Goal: Find specific page/section: Find specific page/section

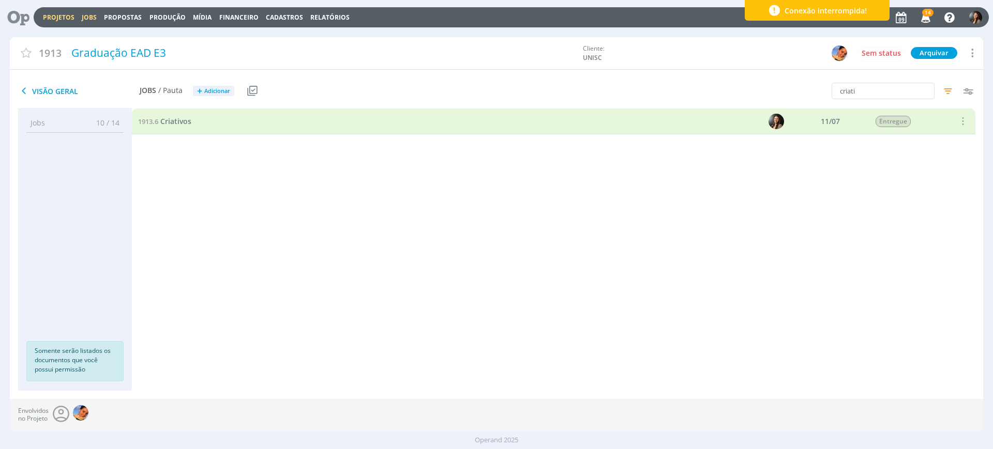
click at [85, 13] on link "Jobs" at bounding box center [89, 17] width 15 height 9
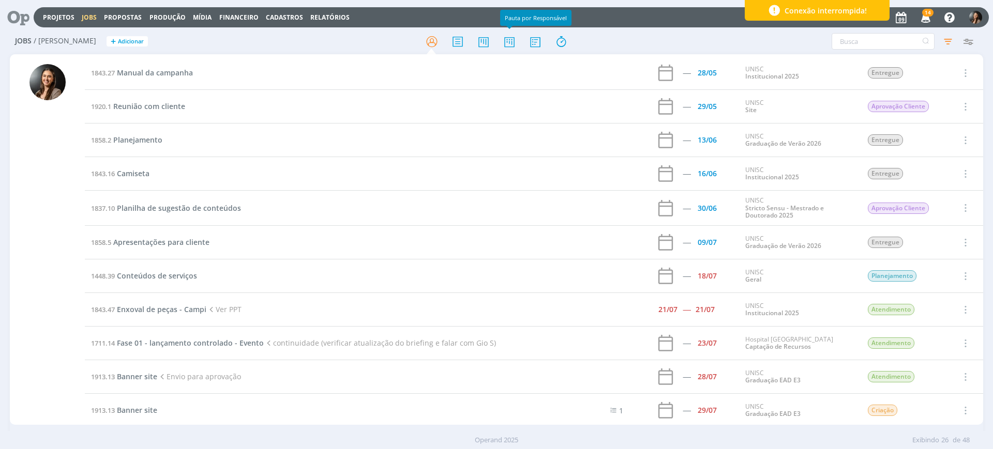
drag, startPoint x: 514, startPoint y: 37, endPoint x: 521, endPoint y: 43, distance: 9.9
click at [513, 38] on icon at bounding box center [509, 42] width 19 height 20
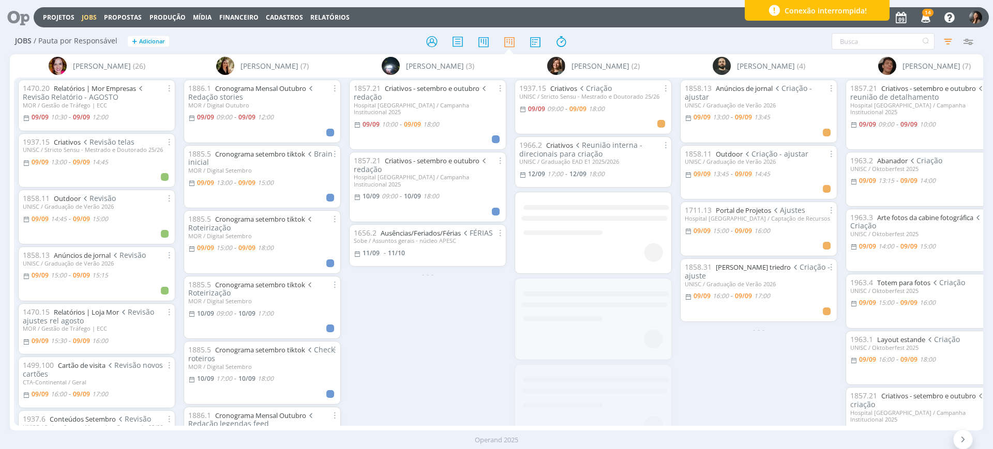
click at [950, 41] on icon "button" at bounding box center [948, 41] width 19 height 19
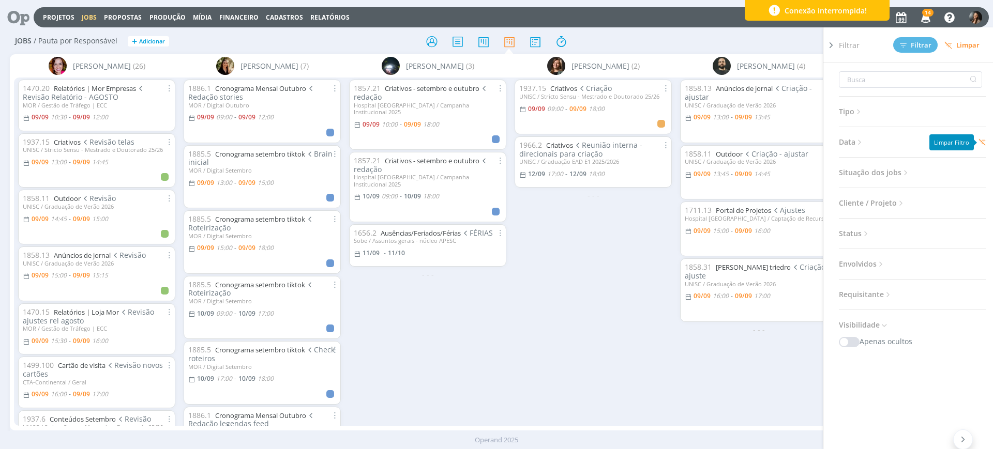
click at [983, 140] on icon at bounding box center [982, 142] width 7 height 7
click at [917, 42] on span "Filtrar" at bounding box center [916, 45] width 32 height 7
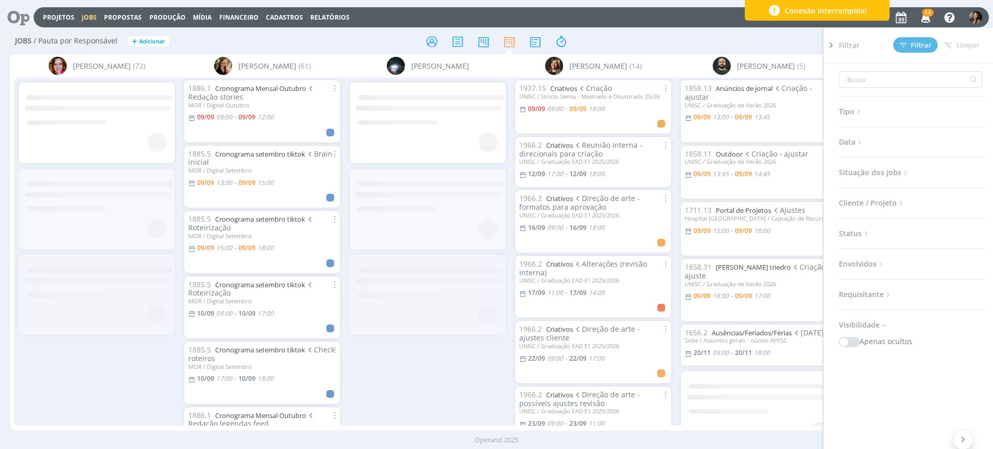
click at [464, 392] on div at bounding box center [428, 252] width 166 height 348
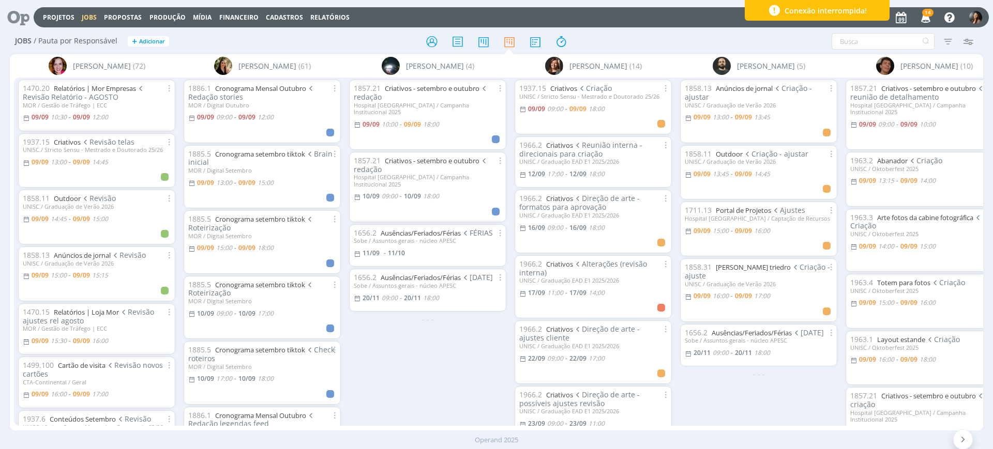
scroll to position [0, 28]
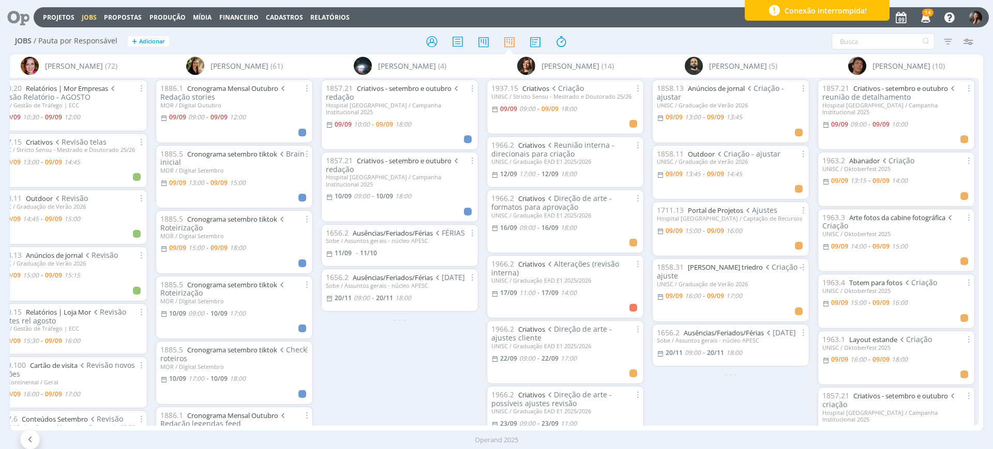
click at [731, 406] on div "1858.13 Anúncios de jornal Criação - ajustar UNISC / Graduação de Verão 2026 [D…" at bounding box center [731, 252] width 166 height 348
click at [733, 402] on div "1858.13 Anúncios de jornal Criação - ajustar UNISC / Graduação de Verão 2026 [D…" at bounding box center [731, 252] width 166 height 348
